Goal: Navigation & Orientation: Find specific page/section

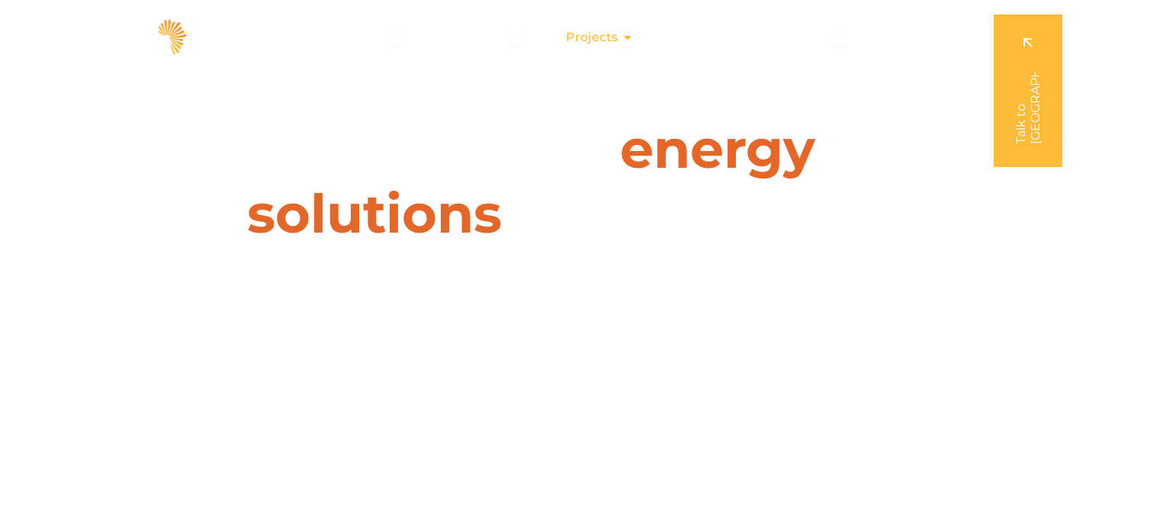
click at [606, 42] on span "Projects" at bounding box center [592, 37] width 52 height 18
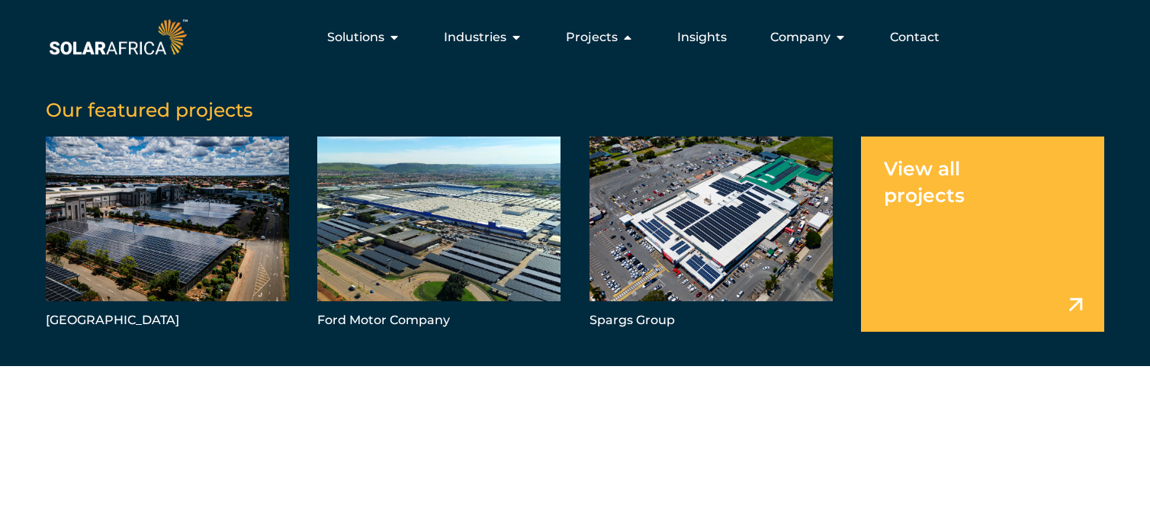
click at [920, 207] on link "Menu" at bounding box center [982, 233] width 243 height 195
